Goal: Task Accomplishment & Management: Manage account settings

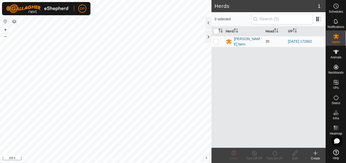
click at [334, 51] on icon at bounding box center [336, 52] width 6 height 4
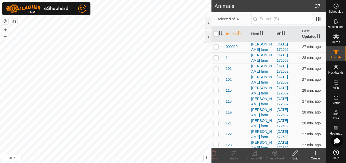
click at [315, 153] on icon at bounding box center [315, 154] width 0 height 4
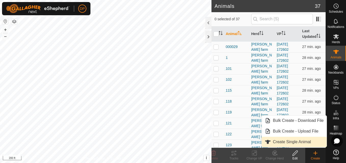
click at [292, 142] on link "Create Single Animal" at bounding box center [293, 142] width 65 height 10
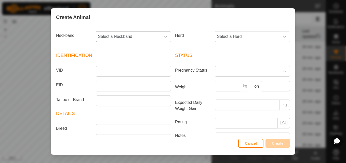
click at [163, 35] on icon "dropdown trigger" at bounding box center [165, 37] width 4 height 4
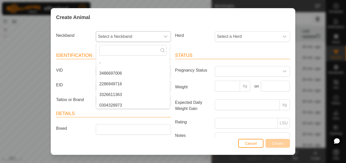
click at [125, 84] on li "2286949716" at bounding box center [132, 84] width 73 height 10
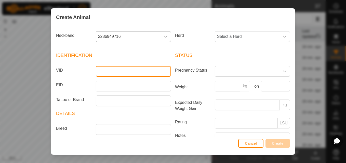
click at [129, 71] on input "VID" at bounding box center [133, 71] width 75 height 11
type input "103"
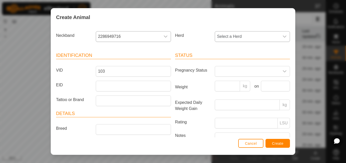
click at [282, 35] on icon "dropdown trigger" at bounding box center [284, 37] width 4 height 4
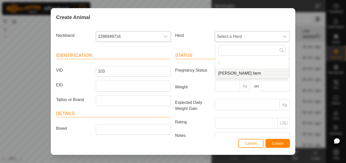
click at [230, 73] on li "[PERSON_NAME] farm" at bounding box center [251, 73] width 73 height 10
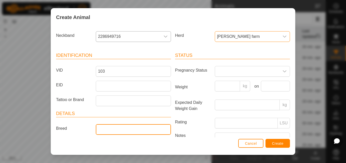
click at [114, 128] on input "Breed" at bounding box center [133, 129] width 75 height 11
type input "angus"
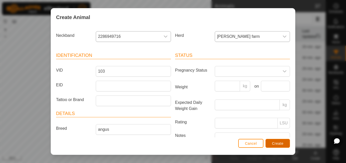
click at [273, 143] on span "Create" at bounding box center [277, 144] width 11 height 4
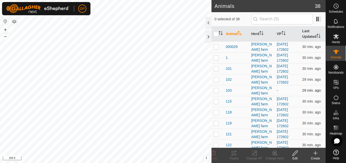
click at [277, 89] on td "-" at bounding box center [286, 90] width 25 height 11
click at [188, 103] on div "Animals 38 0 selected of 38 Animal Herd VP Last Updated 000029 payne farm 2025-…" at bounding box center [162, 81] width 325 height 163
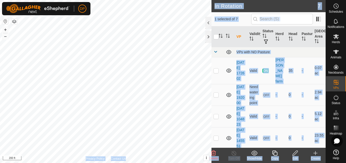
checkbox input "false"
click at [216, 79] on td at bounding box center [217, 70] width 12 height 27
checkbox input "true"
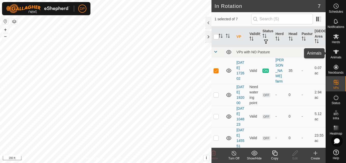
click at [334, 50] on icon at bounding box center [336, 52] width 6 height 6
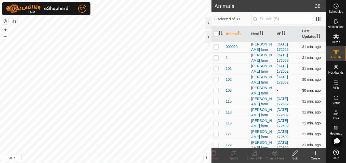
click at [215, 90] on p-checkbox at bounding box center [215, 91] width 5 height 4
checkbox input "true"
click at [313, 152] on icon at bounding box center [315, 153] width 6 height 6
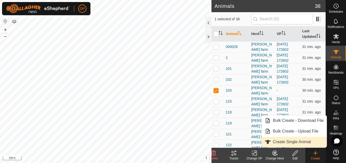
click at [300, 140] on link "Create Single Animal" at bounding box center [293, 142] width 65 height 10
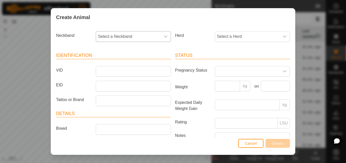
click at [164, 35] on icon "dropdown trigger" at bounding box center [165, 37] width 4 height 4
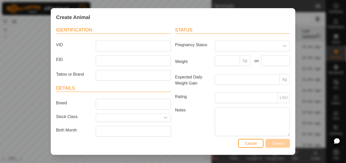
click at [144, 26] on div "Identification VID EID Tattoo or Brand Details Breed Stock Class Birth Month Ag…" at bounding box center [113, 88] width 119 height 135
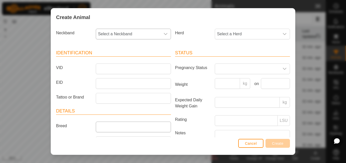
scroll to position [0, 0]
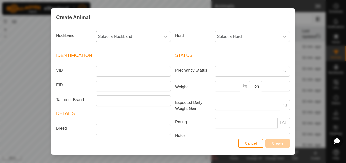
click at [163, 35] on icon "dropdown trigger" at bounding box center [165, 37] width 4 height 4
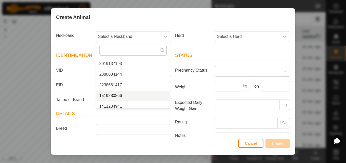
scroll to position [153, 0]
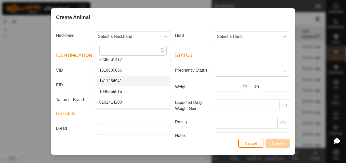
click at [127, 82] on li "1411284941" at bounding box center [132, 81] width 73 height 10
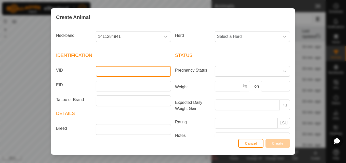
click at [129, 72] on input "VID" at bounding box center [133, 71] width 75 height 11
type input "104"
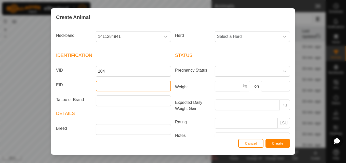
click at [125, 87] on input "EID" at bounding box center [133, 86] width 75 height 11
click at [122, 86] on input "EID" at bounding box center [133, 86] width 75 height 11
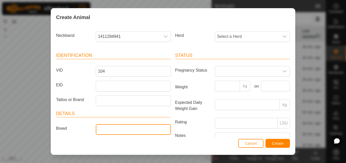
click at [149, 127] on input "Breed" at bounding box center [133, 129] width 75 height 11
type input "angus"
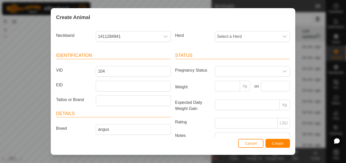
click at [83, 121] on article "Details Breed angus Stock Class Birth Month Age -" at bounding box center [113, 142] width 115 height 64
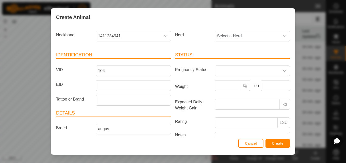
scroll to position [0, 0]
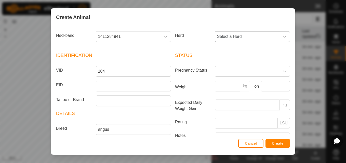
click at [282, 36] on icon "dropdown trigger" at bounding box center [284, 37] width 4 height 4
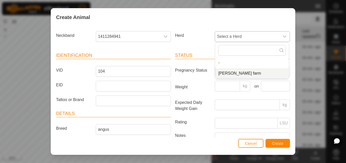
click at [228, 74] on li "[PERSON_NAME] farm" at bounding box center [251, 73] width 73 height 10
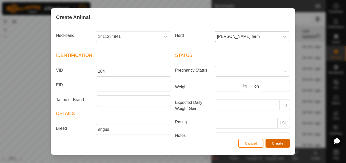
click at [278, 144] on span "Create" at bounding box center [277, 144] width 11 height 4
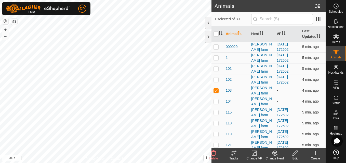
click at [314, 155] on icon at bounding box center [315, 153] width 6 height 6
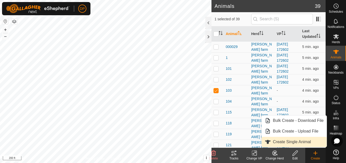
click at [307, 141] on link "Create Single Animal" at bounding box center [293, 142] width 65 height 10
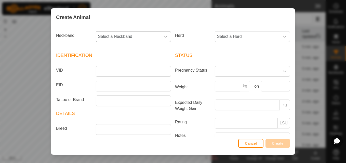
click at [163, 35] on icon "dropdown trigger" at bounding box center [165, 37] width 4 height 4
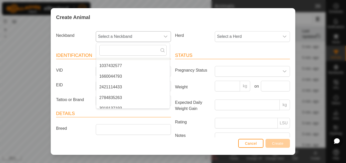
scroll to position [102, 0]
click at [126, 67] on li "2421114433" at bounding box center [132, 68] width 73 height 10
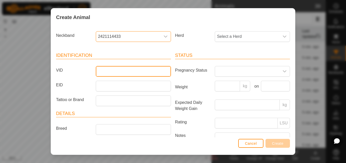
click at [122, 72] on input "VID" at bounding box center [133, 71] width 75 height 11
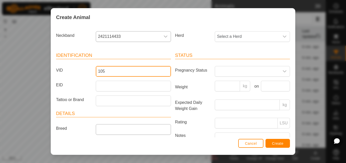
type input "105"
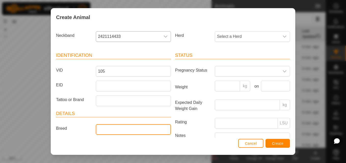
click at [126, 131] on input "Breed" at bounding box center [133, 129] width 75 height 11
type input "angus"
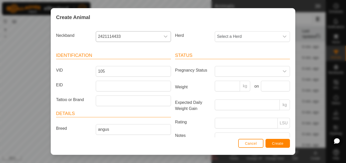
click at [217, 17] on div "Create Animal" at bounding box center [173, 17] width 244 height 18
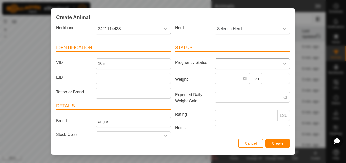
scroll to position [0, 0]
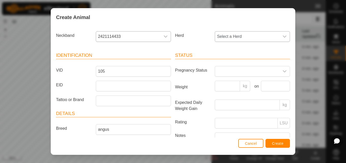
click at [282, 36] on icon "dropdown trigger" at bounding box center [284, 37] width 4 height 4
click at [229, 73] on li "[PERSON_NAME] farm" at bounding box center [251, 73] width 73 height 10
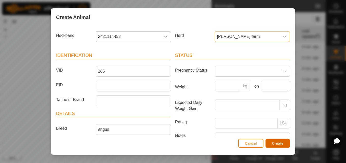
click at [276, 142] on span "Create" at bounding box center [277, 144] width 11 height 4
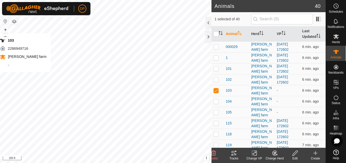
checkbox input "false"
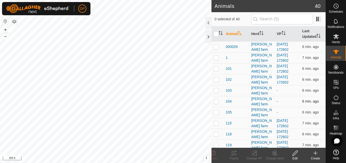
click at [215, 100] on p-checkbox at bounding box center [215, 102] width 5 height 4
click at [216, 102] on p-checkbox at bounding box center [215, 102] width 5 height 4
checkbox input "false"
click at [215, 111] on p-checkbox at bounding box center [215, 112] width 5 height 4
click at [216, 111] on p-checkbox at bounding box center [215, 112] width 5 height 4
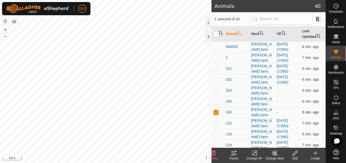
checkbox input "false"
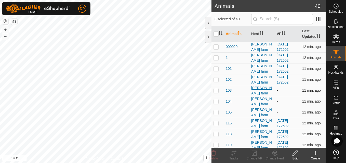
click at [263, 90] on div "[PERSON_NAME] farm" at bounding box center [261, 91] width 21 height 11
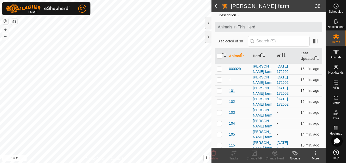
scroll to position [25, 0]
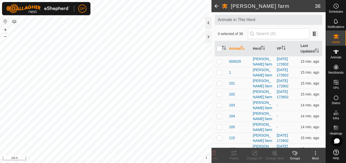
click at [206, 22] on div at bounding box center [208, 23] width 6 height 12
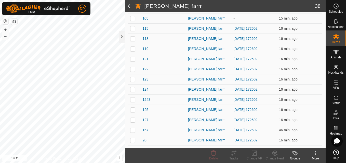
scroll to position [127, 0]
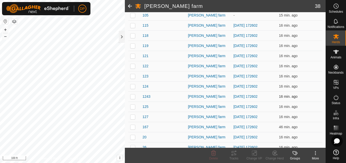
click at [133, 97] on p-checkbox at bounding box center [132, 97] width 5 height 4
checkbox input "true"
click at [0, 89] on html "DP Schedules Notifications Herds Animals Neckbands VPs Status Infra Heatmap Hel…" at bounding box center [173, 81] width 346 height 163
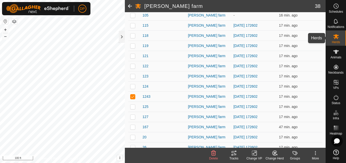
click at [335, 38] on icon at bounding box center [336, 36] width 6 height 5
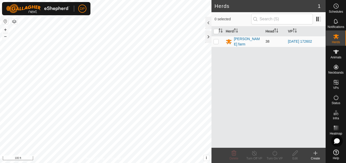
click at [216, 42] on p-checkbox at bounding box center [215, 41] width 5 height 4
checkbox input "true"
click at [275, 153] on icon at bounding box center [274, 153] width 6 height 6
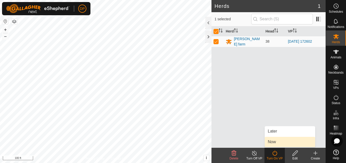
click at [282, 142] on link "Now" at bounding box center [289, 142] width 50 height 10
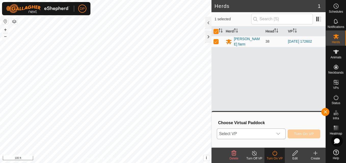
click at [280, 133] on icon "dropdown trigger" at bounding box center [278, 134] width 4 height 4
click at [278, 134] on icon "dropdown trigger" at bounding box center [278, 134] width 4 height 4
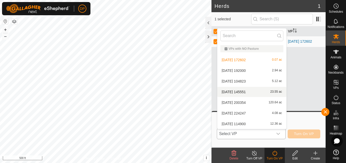
click at [263, 92] on li "[DATE] 145551 23.55 ac" at bounding box center [251, 92] width 69 height 10
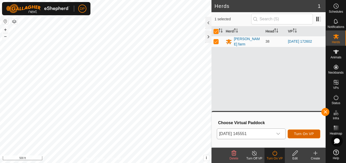
click at [298, 132] on span "Turn On VP" at bounding box center [304, 134] width 20 height 4
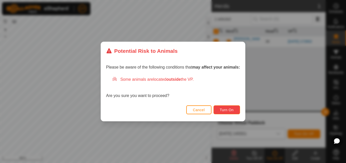
click at [224, 111] on span "Turn On" at bounding box center [227, 110] width 14 height 4
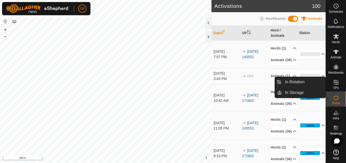
click at [335, 81] on icon at bounding box center [335, 82] width 5 height 5
click at [312, 83] on link "In Rotation" at bounding box center [303, 82] width 44 height 10
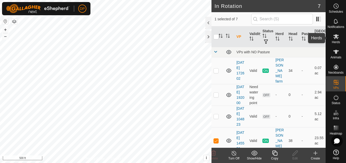
click at [337, 37] on icon at bounding box center [336, 37] width 6 height 6
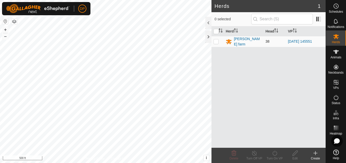
click at [216, 42] on p-checkbox at bounding box center [215, 41] width 5 height 4
checkbox input "true"
click at [295, 154] on icon at bounding box center [294, 153] width 5 height 5
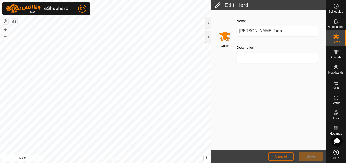
click at [285, 155] on span "Cancel" at bounding box center [281, 157] width 12 height 4
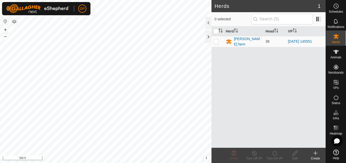
click at [315, 154] on icon at bounding box center [315, 153] width 6 height 6
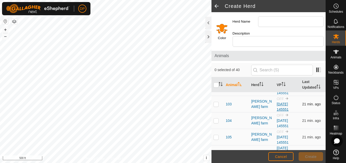
scroll to position [76, 0]
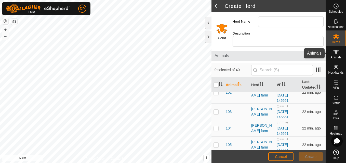
click at [334, 51] on icon at bounding box center [336, 52] width 6 height 4
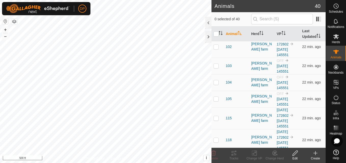
scroll to position [76, 0]
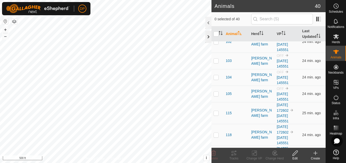
click at [207, 37] on div at bounding box center [208, 37] width 6 height 12
